Goal: Transaction & Acquisition: Purchase product/service

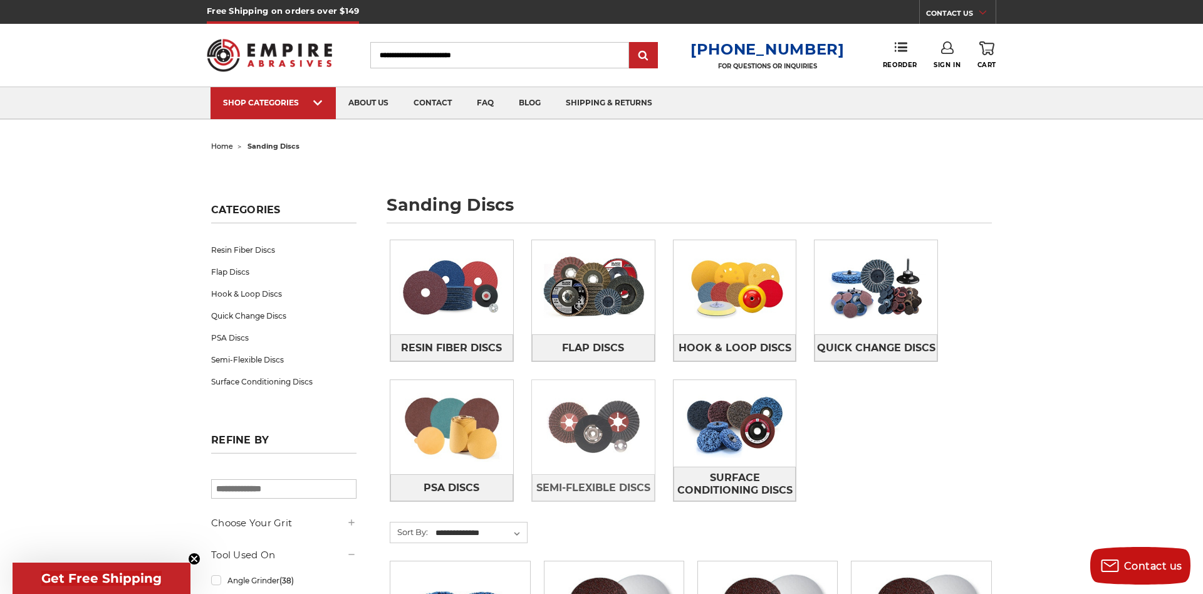
click at [609, 442] on img at bounding box center [593, 427] width 123 height 86
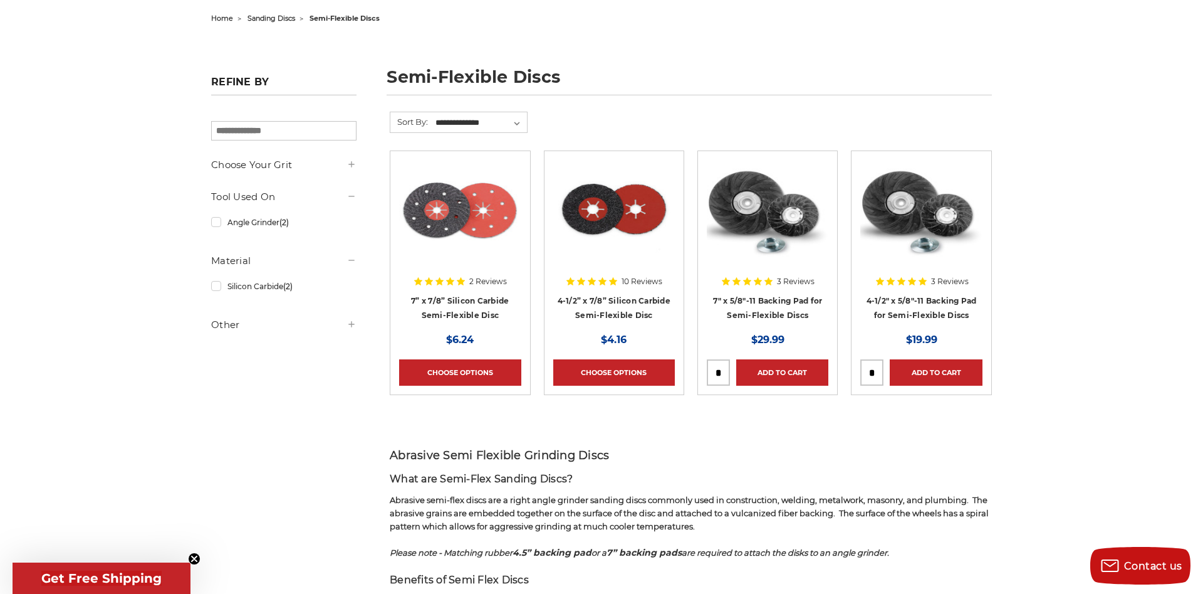
scroll to position [186, 0]
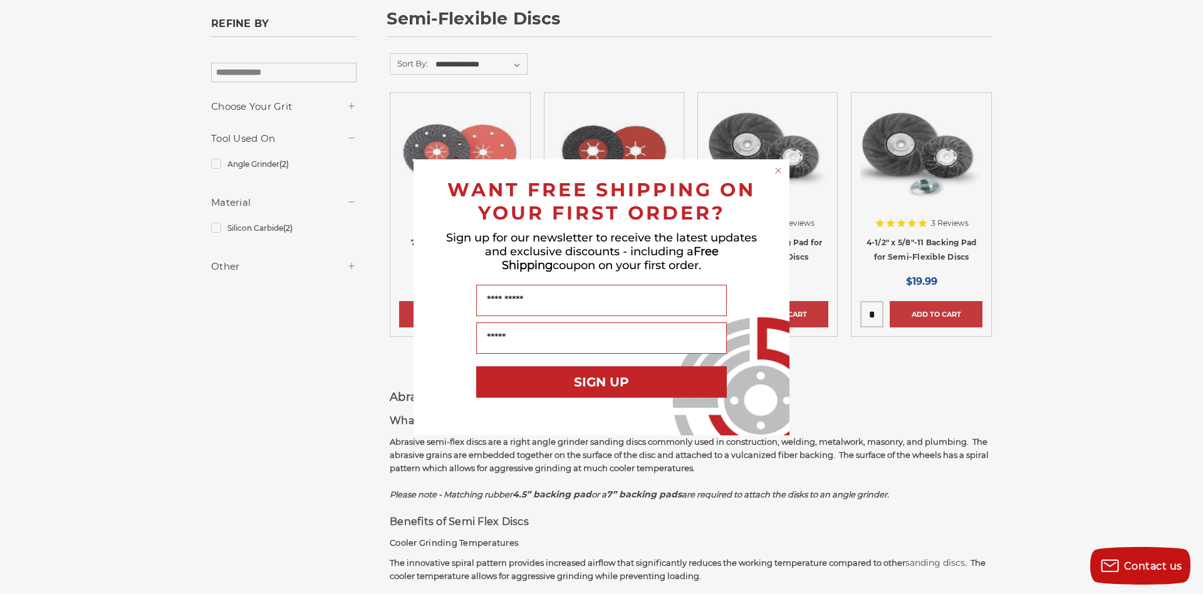
click at [777, 170] on circle "Close dialog" at bounding box center [779, 170] width 12 height 12
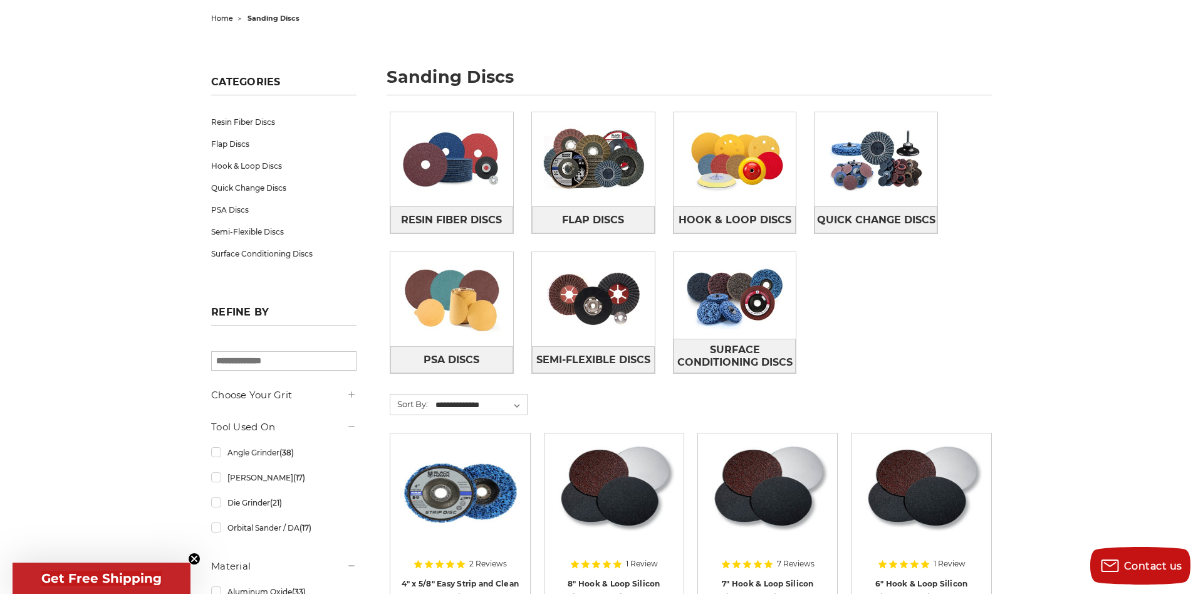
scroll to position [320, 0]
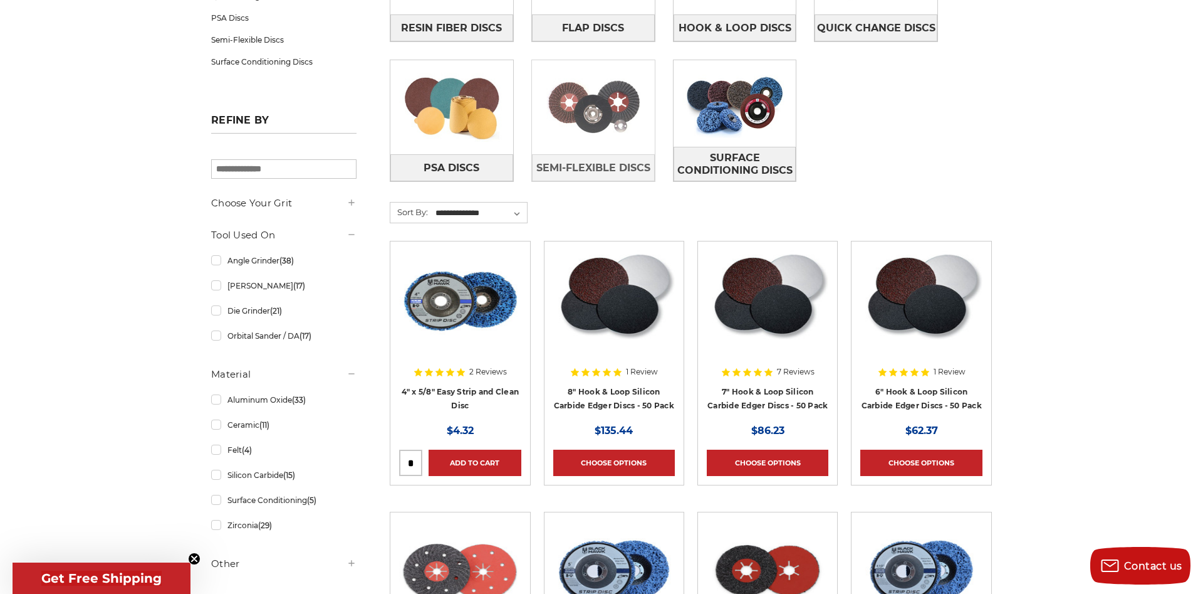
click at [629, 106] on img at bounding box center [593, 107] width 123 height 86
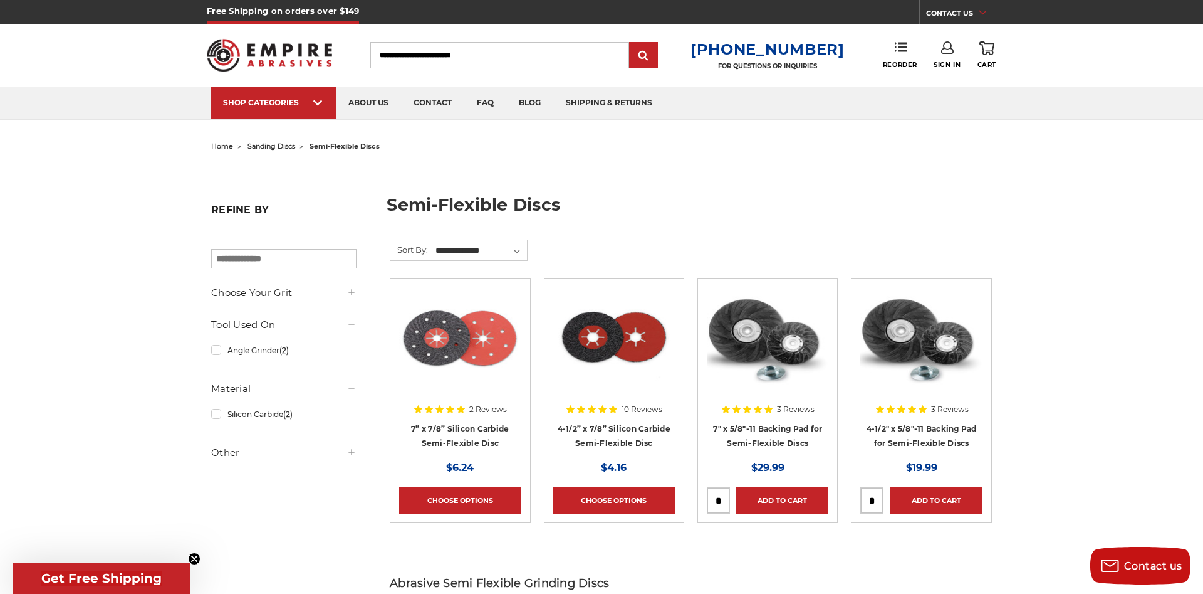
click at [477, 436] on div at bounding box center [460, 368] width 122 height 160
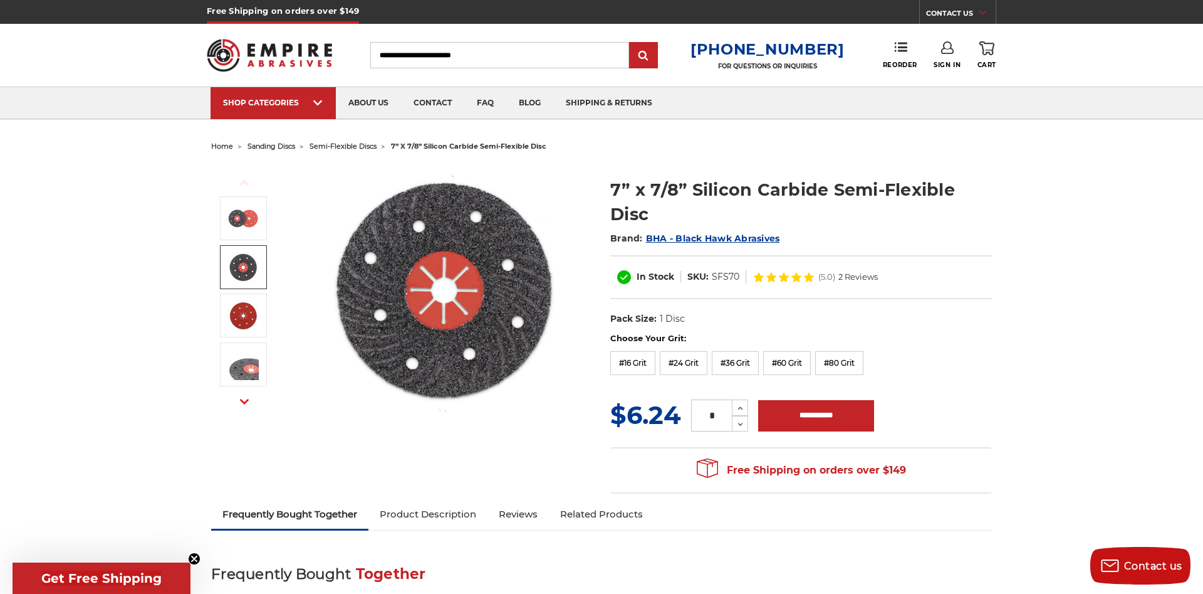
click at [241, 269] on img at bounding box center [243, 266] width 31 height 31
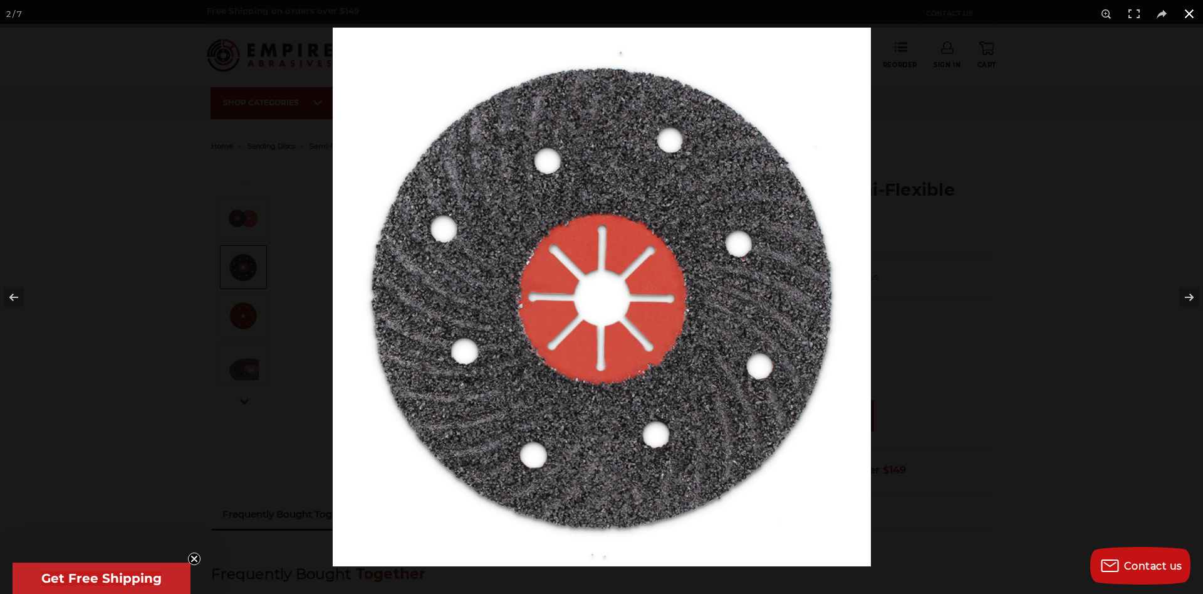
click at [1183, 10] on button at bounding box center [1190, 14] width 28 height 28
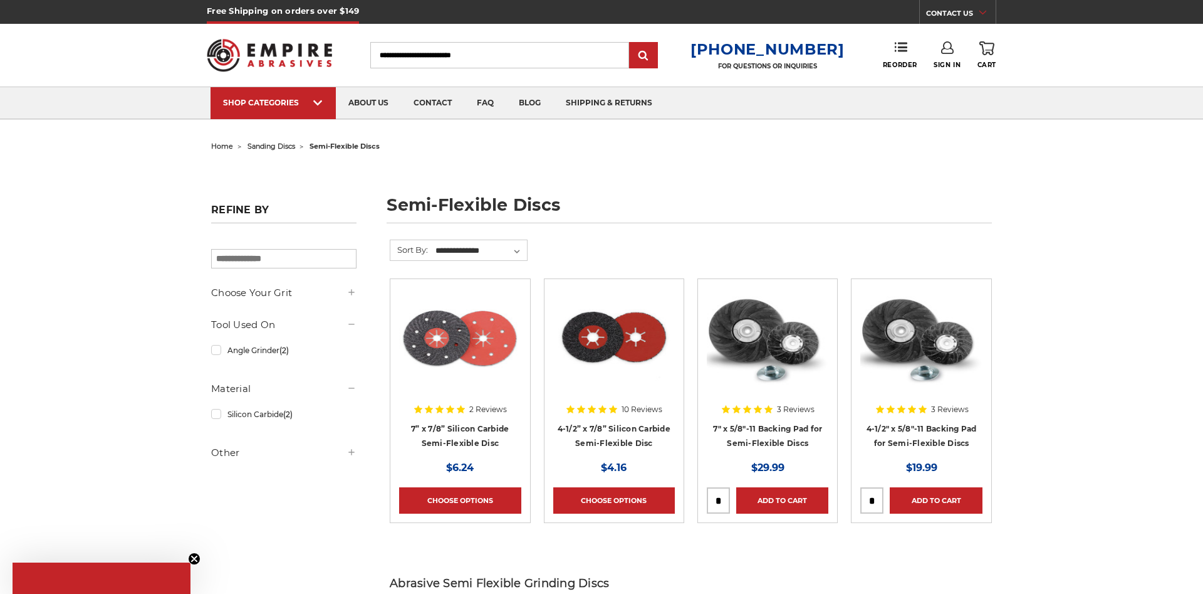
click at [617, 427] on div at bounding box center [614, 368] width 122 height 160
click at [785, 426] on div at bounding box center [768, 368] width 122 height 160
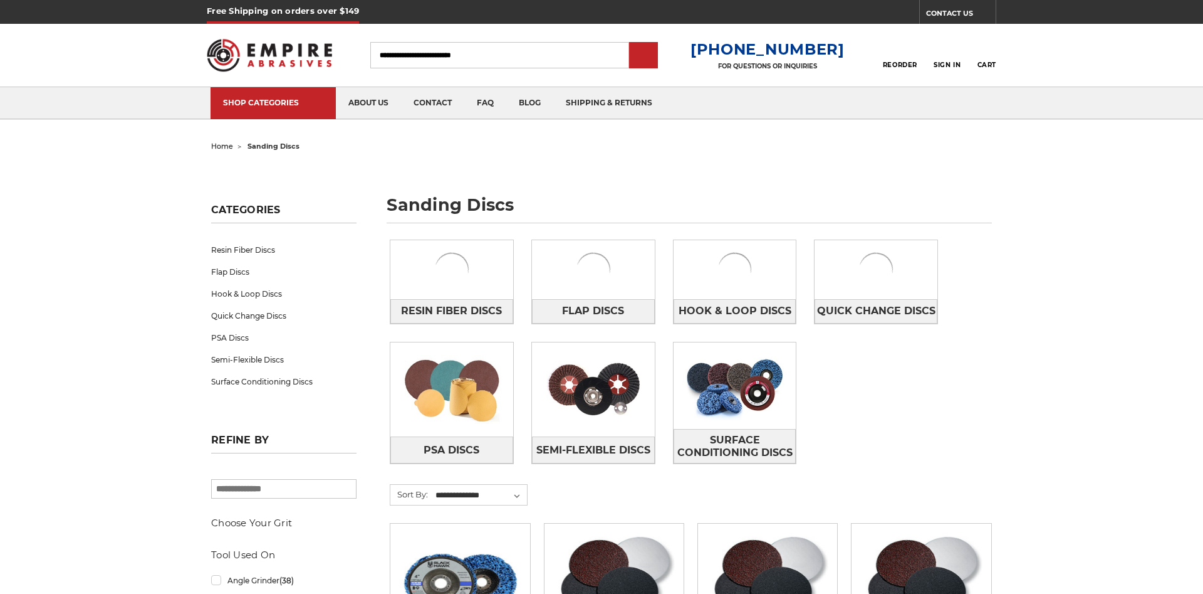
scroll to position [320, 0]
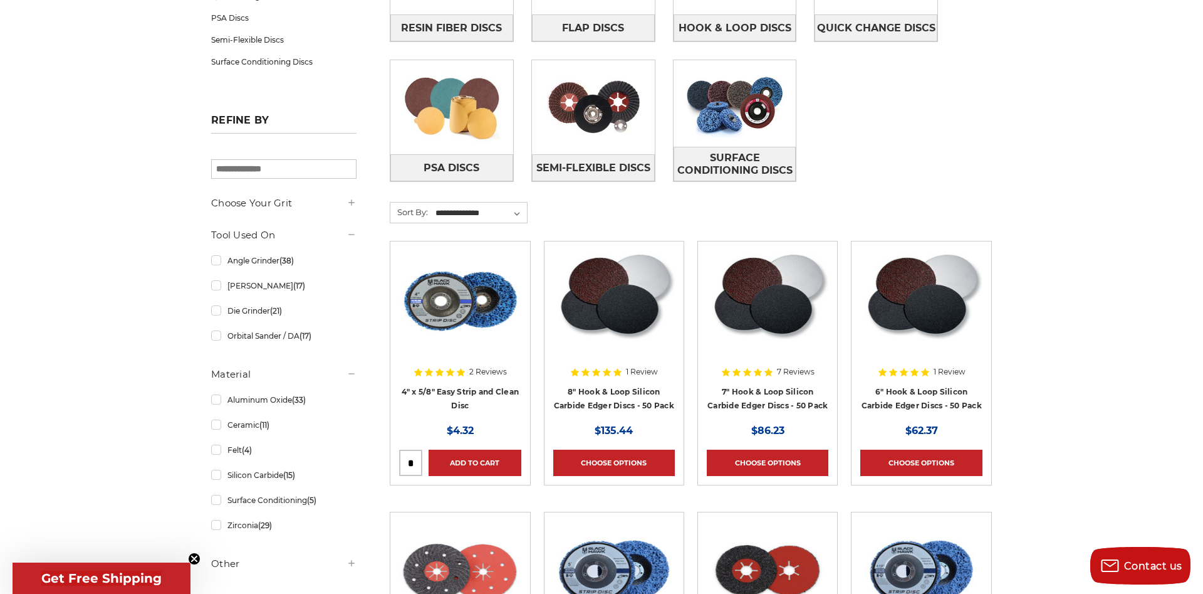
scroll to position [0, 0]
